Goal: Book appointment/travel/reservation

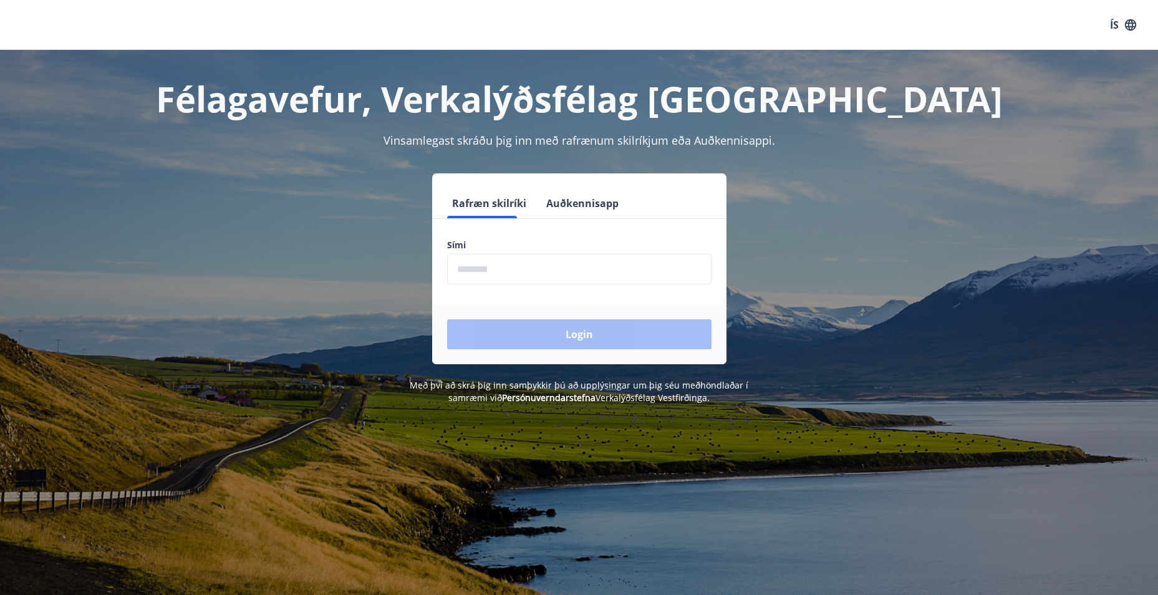
drag, startPoint x: 555, startPoint y: 270, endPoint x: 538, endPoint y: 233, distance: 41.3
click at [555, 269] on input "phone" at bounding box center [579, 269] width 264 height 31
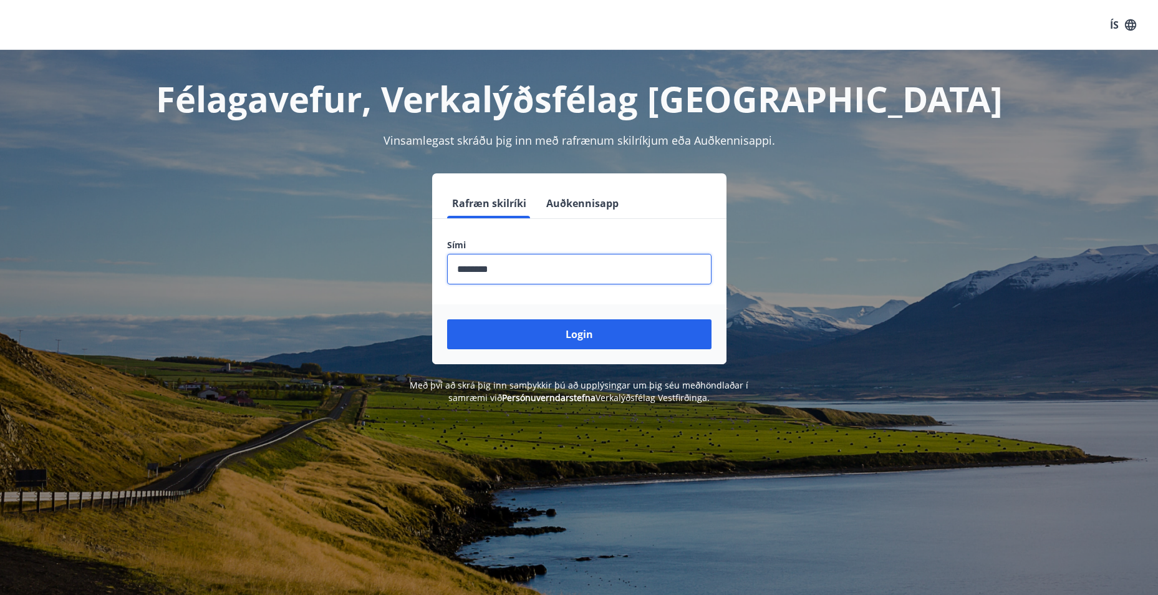
type input "********"
click at [447, 319] on button "Login" at bounding box center [579, 334] width 264 height 30
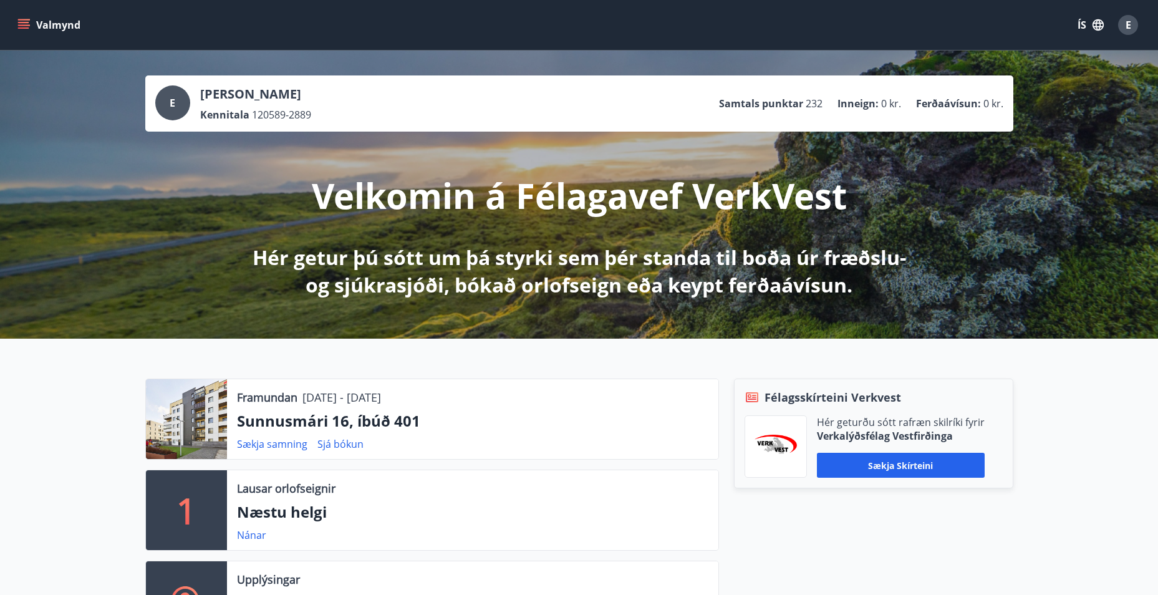
click at [354, 420] on p "Sunnusmári 16, íbúð 401" at bounding box center [472, 420] width 471 height 21
click at [348, 446] on link "Sjá bókun" at bounding box center [340, 444] width 46 height 14
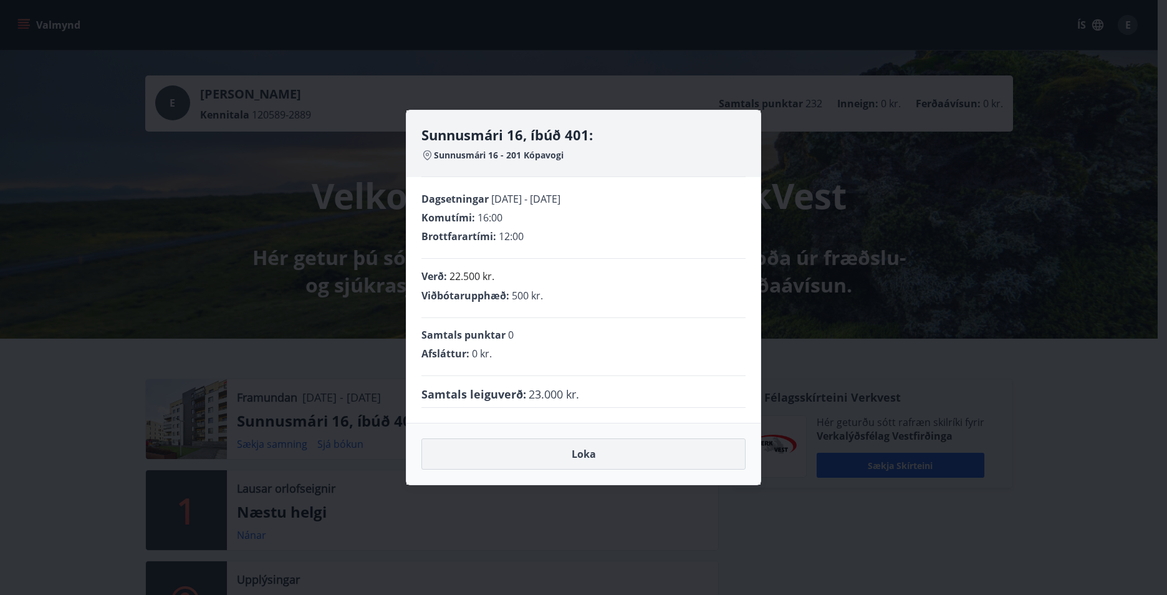
click at [601, 461] on button "Loka" at bounding box center [584, 453] width 324 height 31
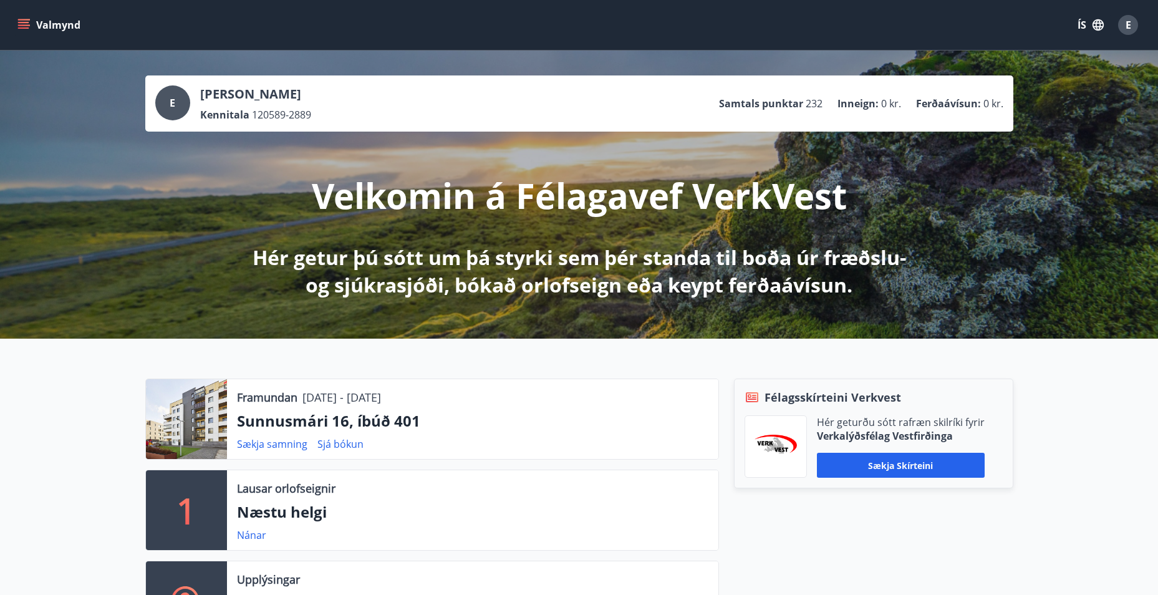
drag, startPoint x: 401, startPoint y: 413, endPoint x: 345, endPoint y: 405, distance: 56.0
click at [345, 405] on div "Framundan [DATE] - [DATE] Sunnusmári 16, íbúð 401 Sækja samning Sjá bókun" at bounding box center [472, 419] width 491 height 80
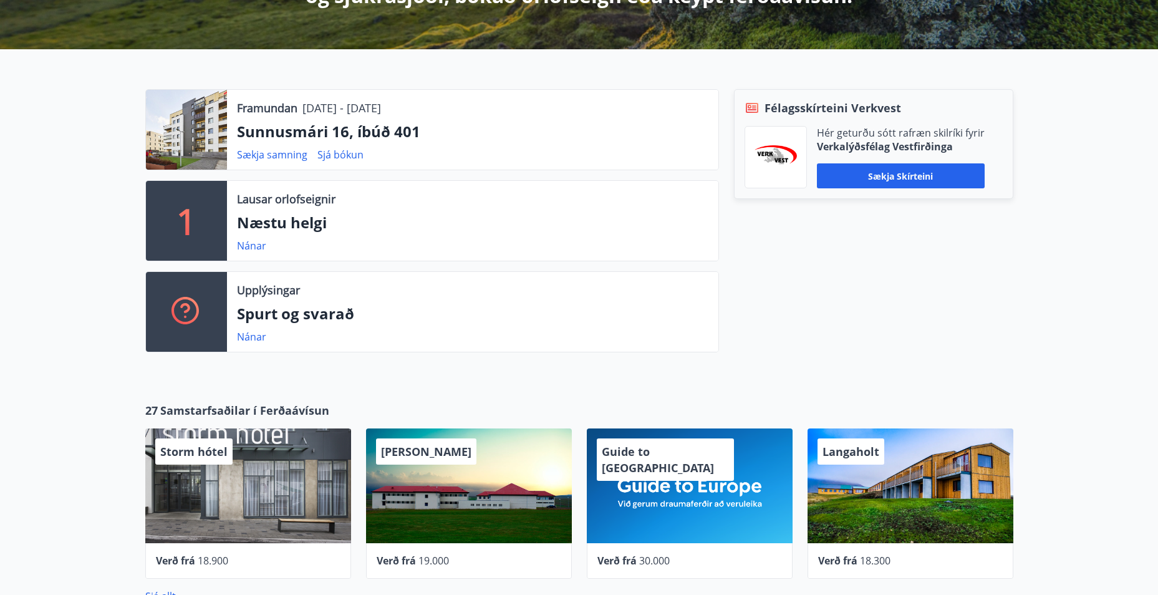
scroll to position [312, 0]
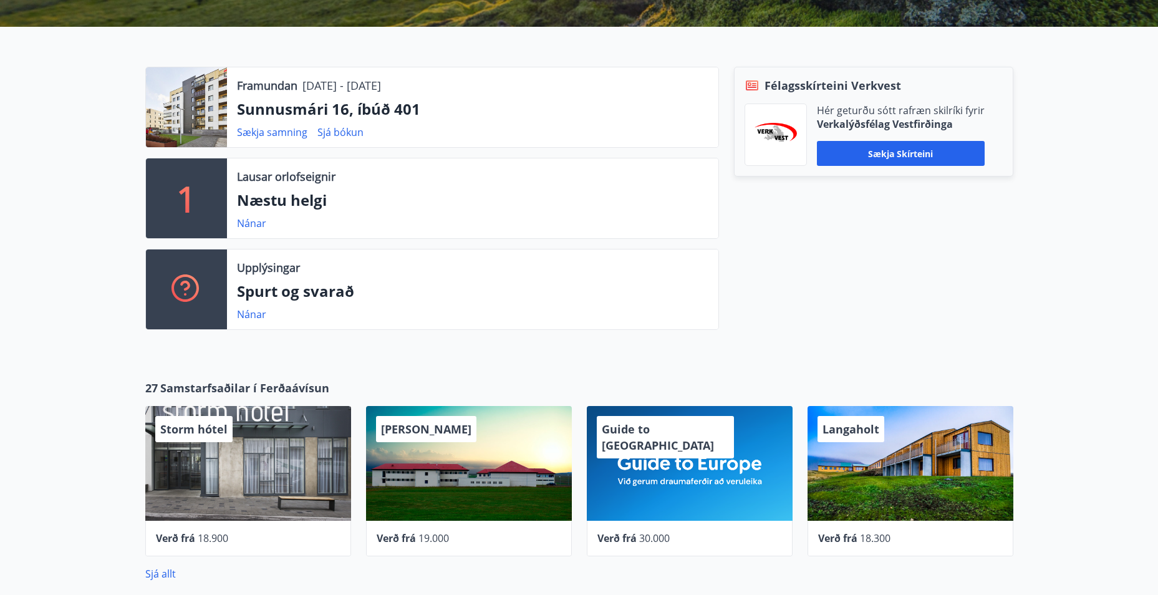
click at [161, 109] on div at bounding box center [186, 107] width 81 height 80
click at [258, 90] on p "Framundan" at bounding box center [267, 85] width 60 height 16
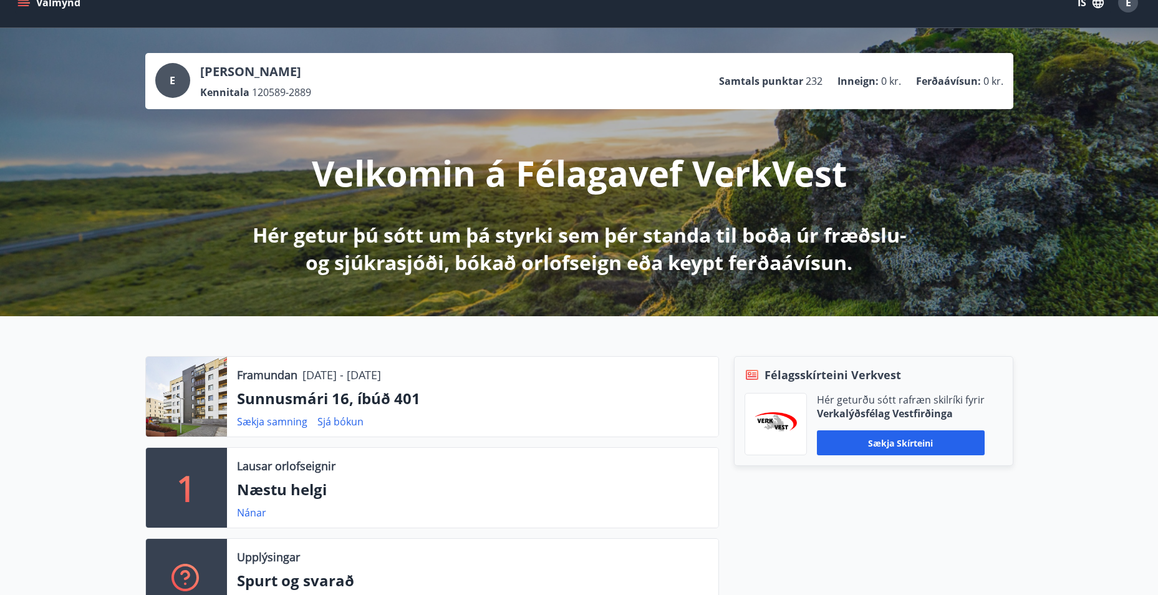
scroll to position [0, 0]
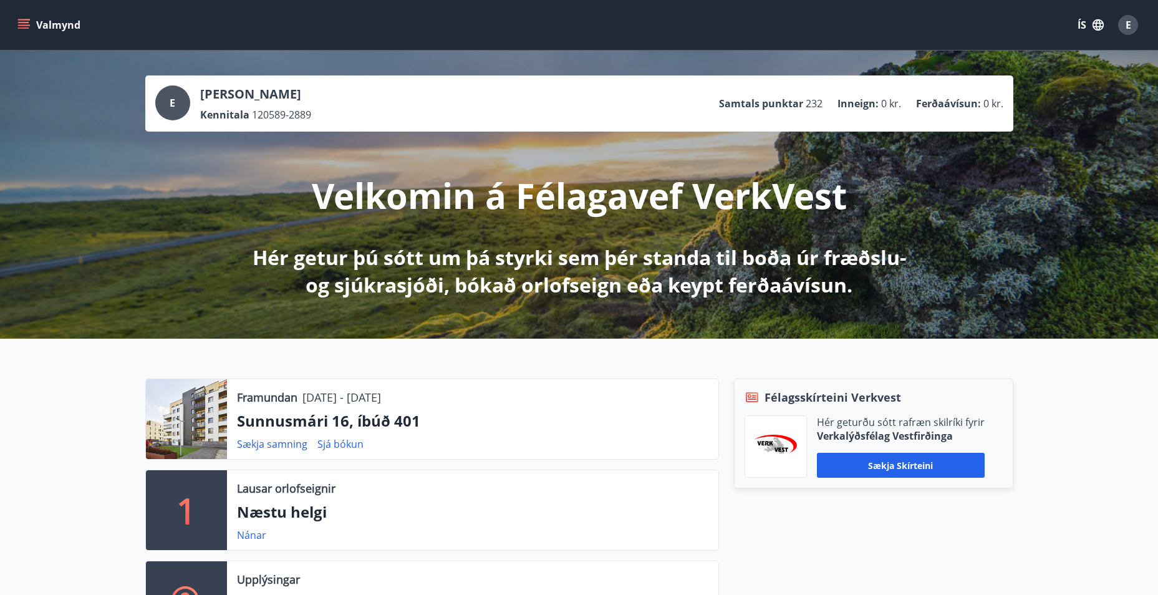
click at [10, 19] on div "Valmynd ÍS E" at bounding box center [579, 25] width 1158 height 50
click at [12, 19] on div "Valmynd ÍS E" at bounding box center [579, 25] width 1158 height 50
click at [29, 40] on div "Valmynd ÍS E" at bounding box center [579, 25] width 1158 height 50
click at [29, 34] on button "Valmynd" at bounding box center [50, 25] width 70 height 22
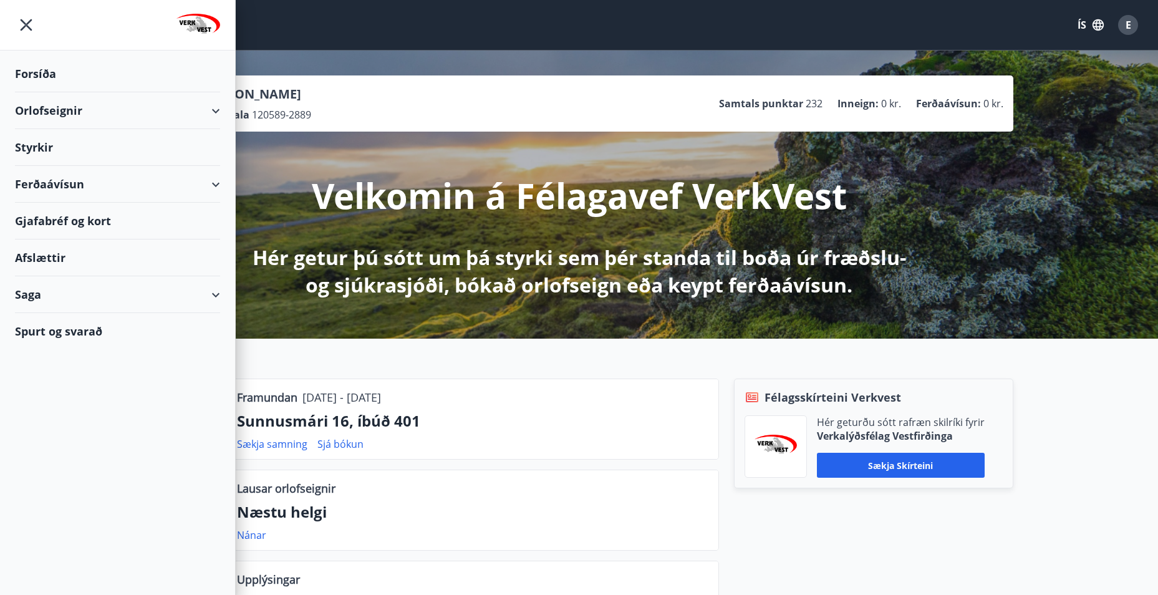
click at [181, 117] on div "Orlofseignir" at bounding box center [117, 110] width 205 height 37
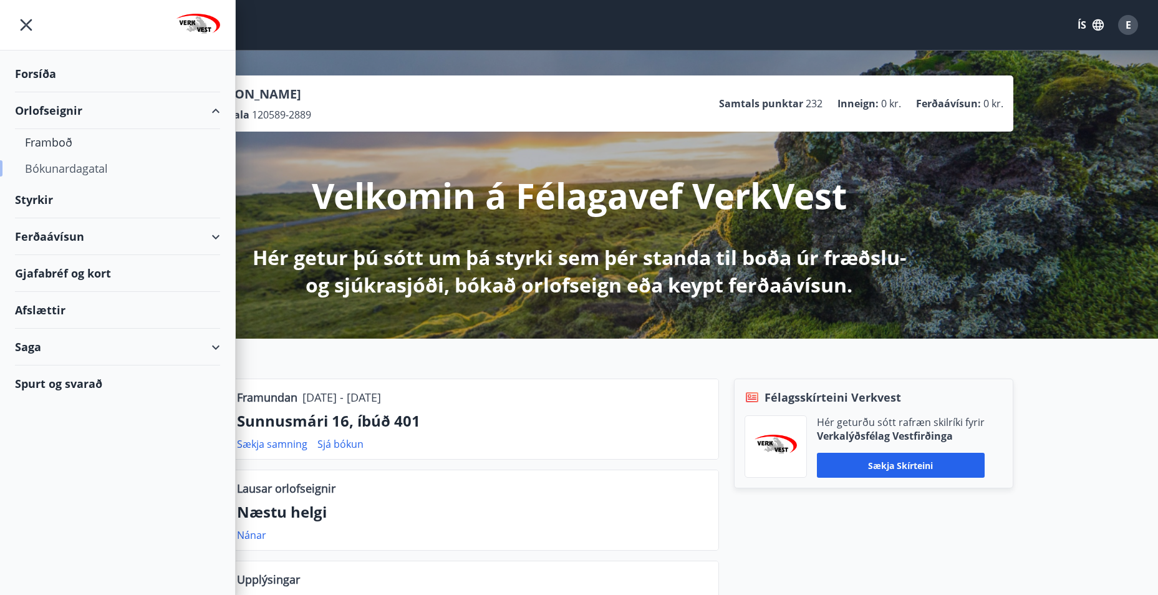
click at [82, 170] on div "Bókunardagatal" at bounding box center [117, 168] width 185 height 26
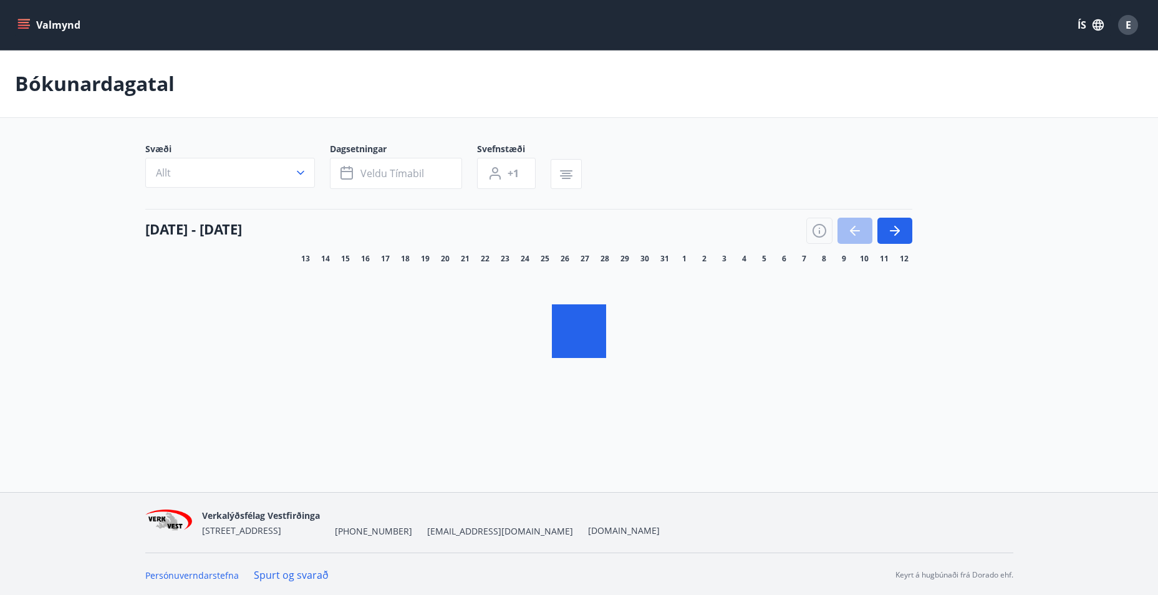
drag, startPoint x: 237, startPoint y: 167, endPoint x: 303, endPoint y: 176, distance: 66.8
click at [238, 167] on button "Allt" at bounding box center [230, 173] width 170 height 30
click at [303, 176] on div "Suðurnes Erlendis Höfuðborgarsvæðið [GEOGRAPHIC_DATA] [GEOGRAPHIC_DATA] [GEOGRA…" at bounding box center [579, 297] width 1158 height 595
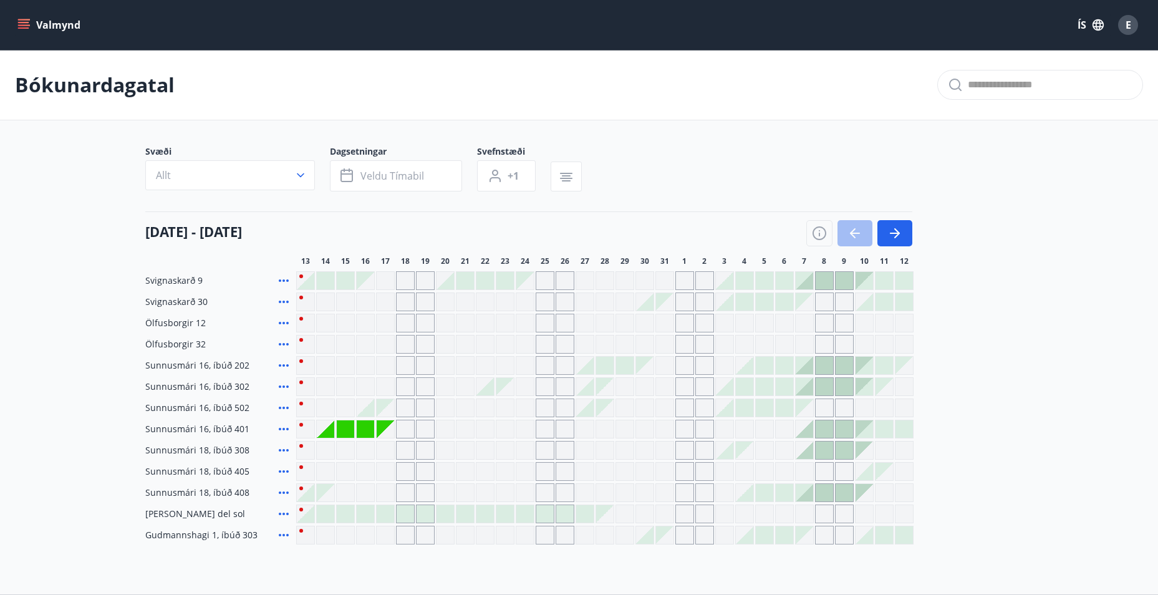
click at [337, 432] on div "Gráir dagar eru ekki bókanlegir" at bounding box center [345, 428] width 17 height 17
click at [405, 180] on span "Veldu tímabil" at bounding box center [392, 176] width 64 height 14
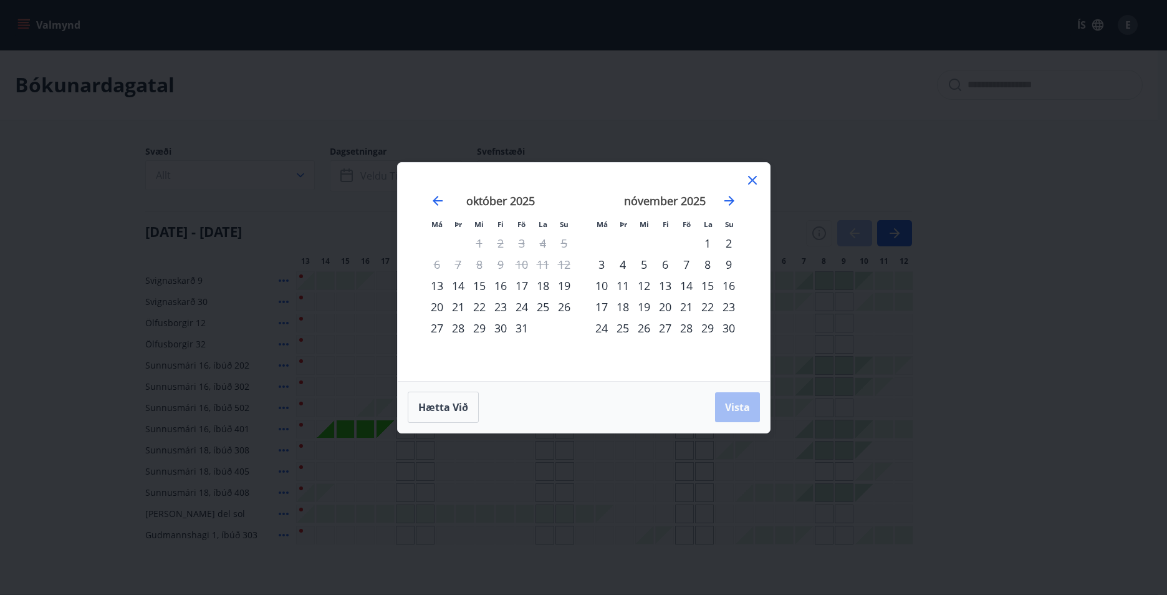
click at [456, 285] on div "14" at bounding box center [458, 285] width 21 height 21
click at [526, 286] on div "17" at bounding box center [521, 285] width 21 height 21
drag, startPoint x: 735, startPoint y: 412, endPoint x: 0, endPoint y: 316, distance: 740.8
click at [735, 412] on span "Vista" at bounding box center [737, 407] width 25 height 14
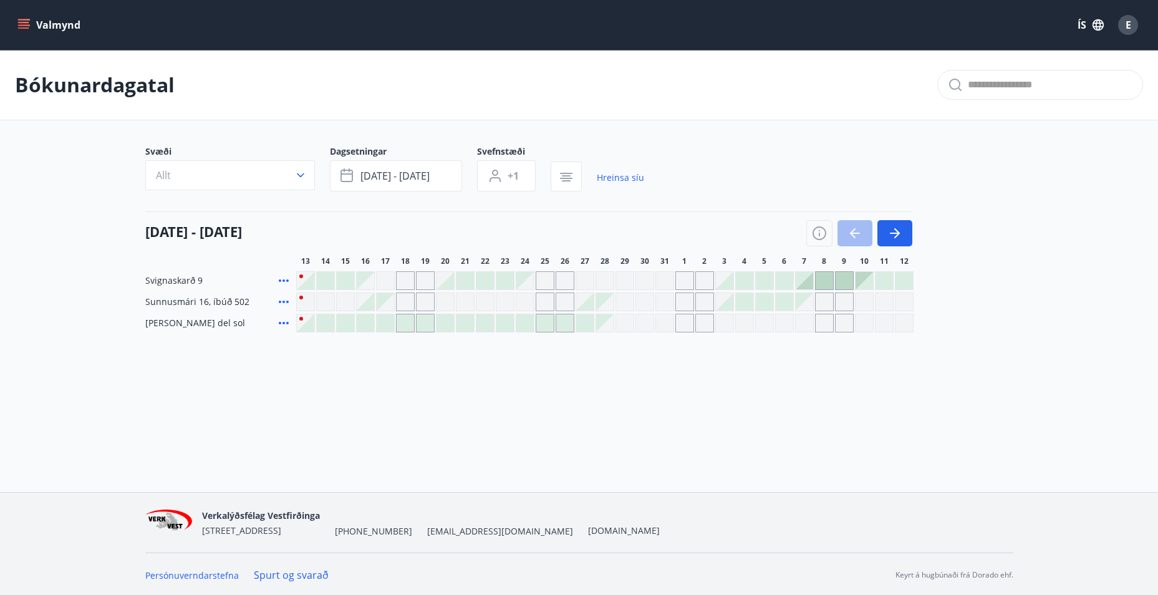
click at [222, 305] on span "Sunnusmári 16, íbúð 502" at bounding box center [197, 302] width 104 height 12
click at [174, 304] on span "Sunnusmári 16, íbúð 502" at bounding box center [197, 302] width 104 height 12
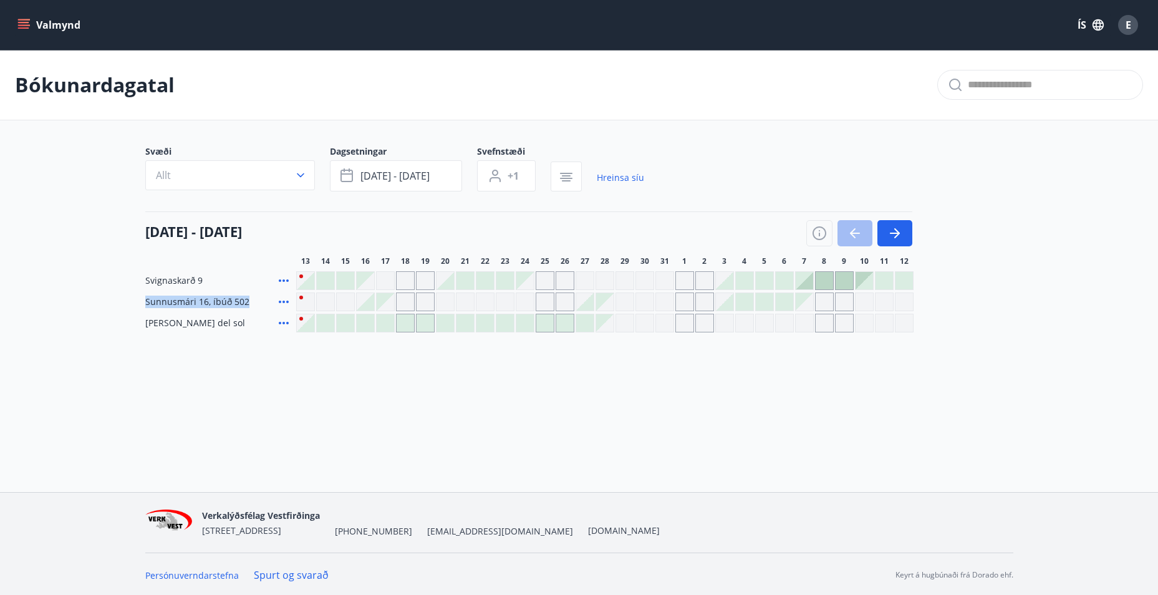
click at [17, 19] on button "Valmynd" at bounding box center [50, 25] width 70 height 22
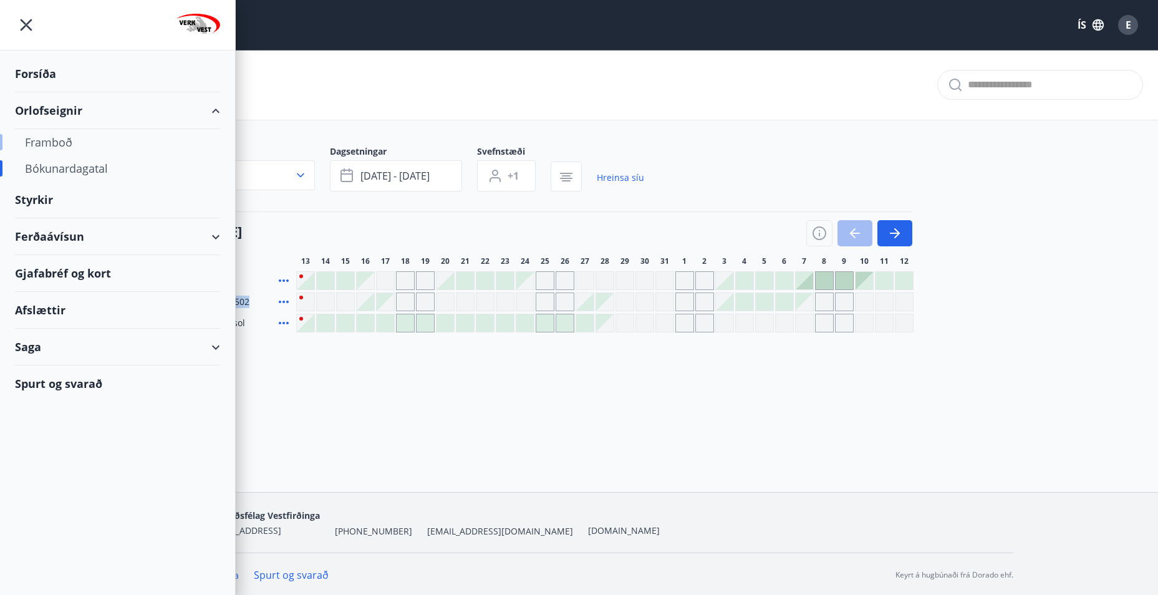
click at [62, 142] on div "Framboð" at bounding box center [117, 142] width 185 height 26
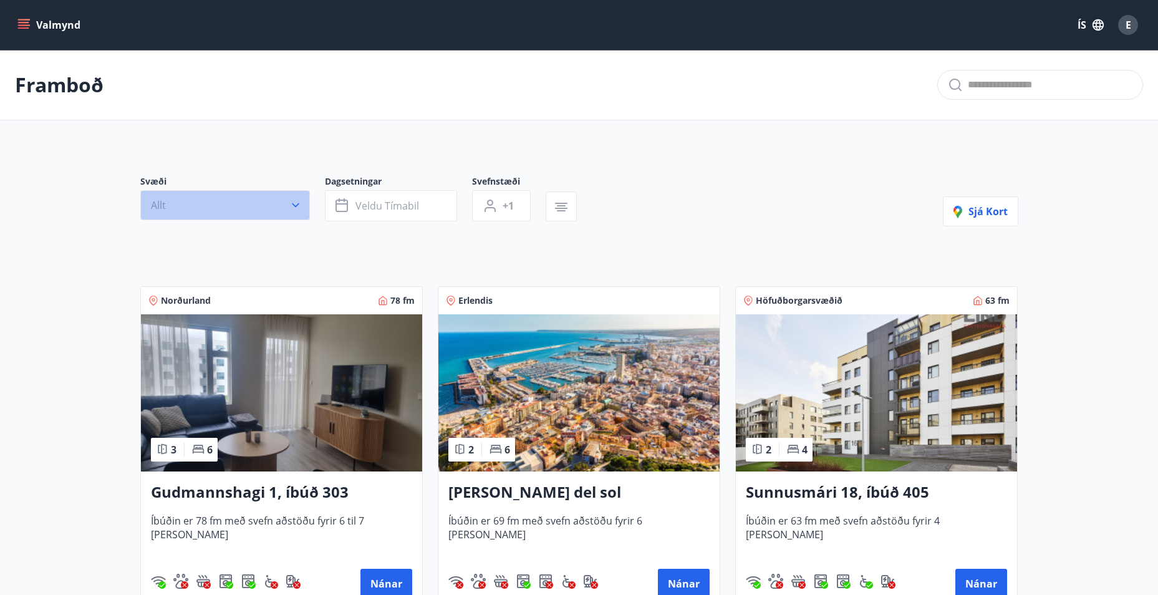
click at [295, 210] on icon "button" at bounding box center [295, 205] width 12 height 12
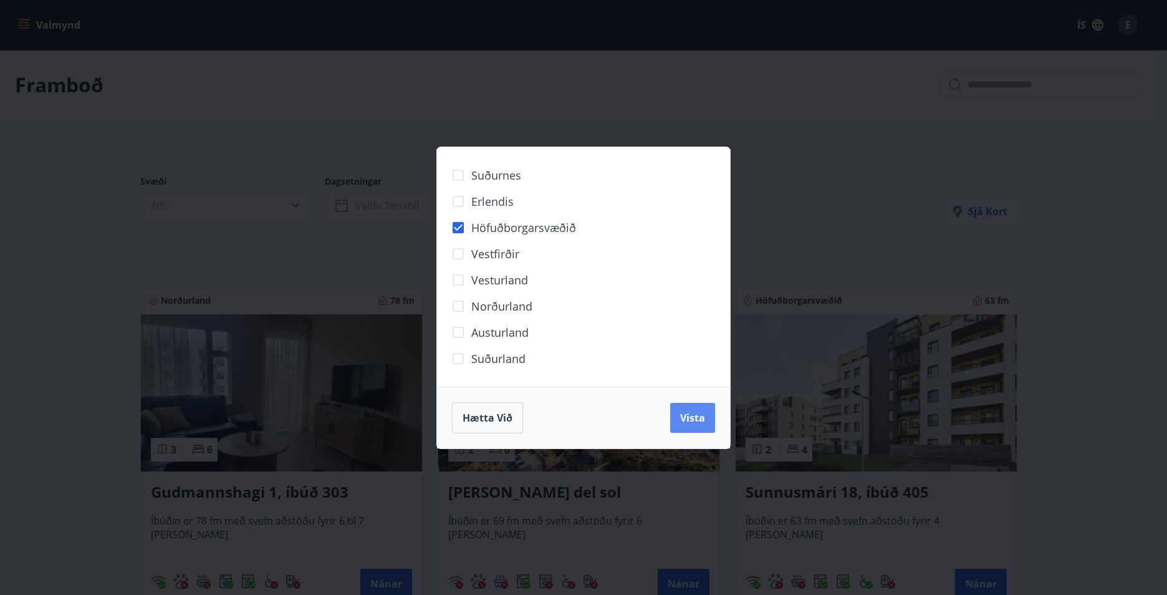
click at [687, 427] on button "Vista" at bounding box center [692, 418] width 45 height 30
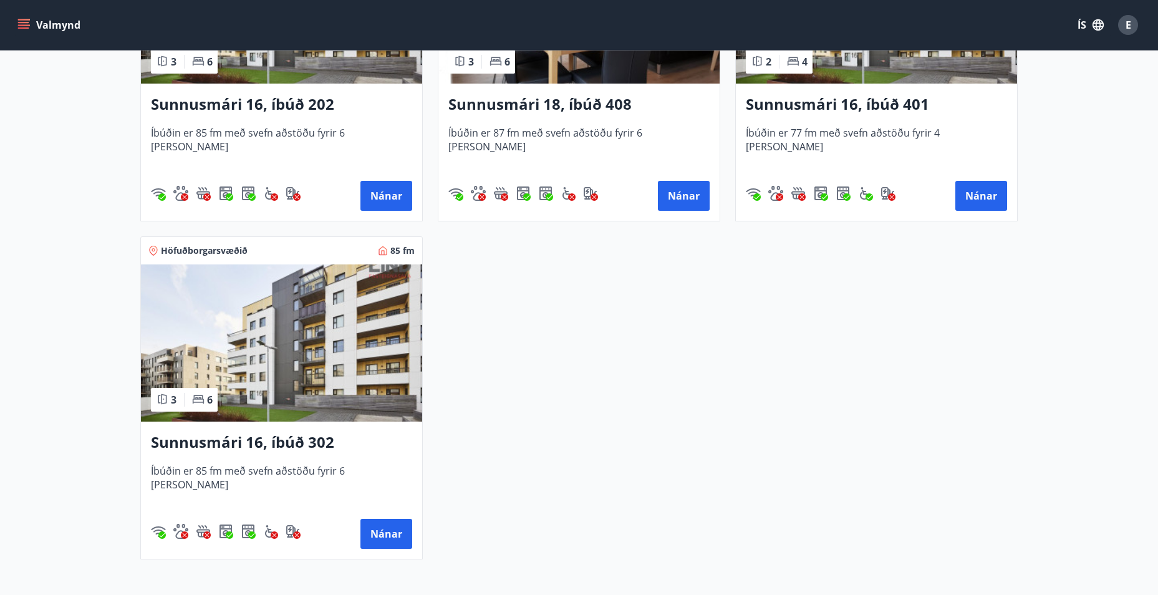
scroll to position [573, 0]
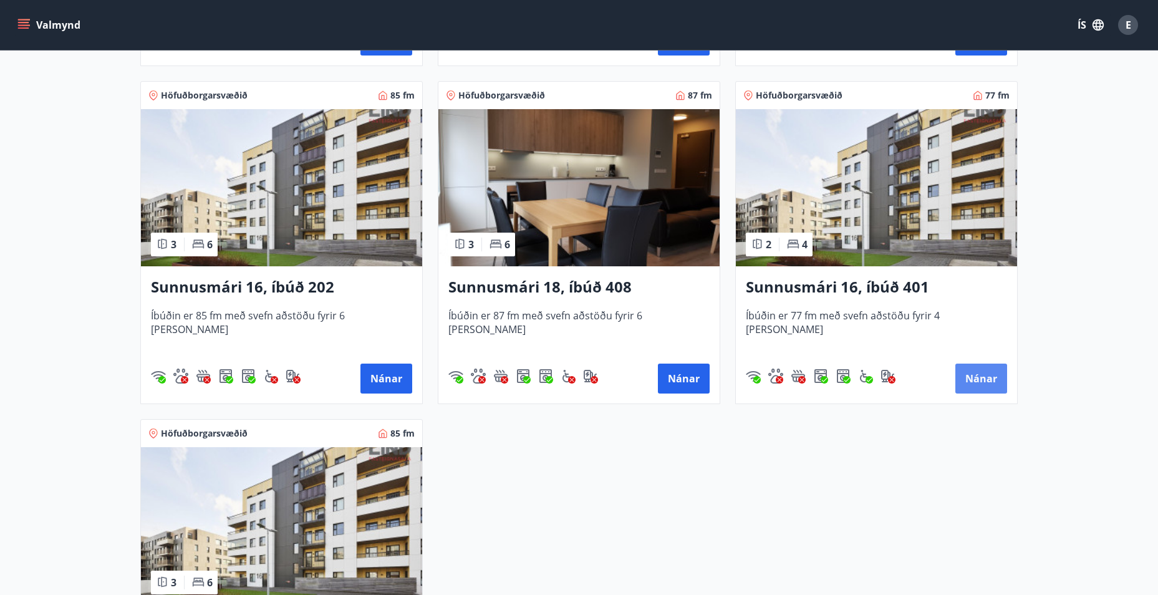
click at [993, 372] on button "Nánar" at bounding box center [981, 379] width 52 height 30
